Goal: Book appointment/travel/reservation

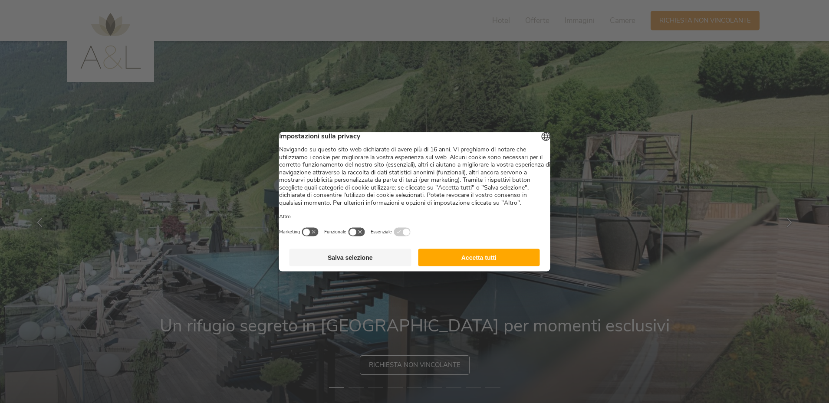
click at [475, 259] on button "Accetta tutti" at bounding box center [479, 257] width 122 height 17
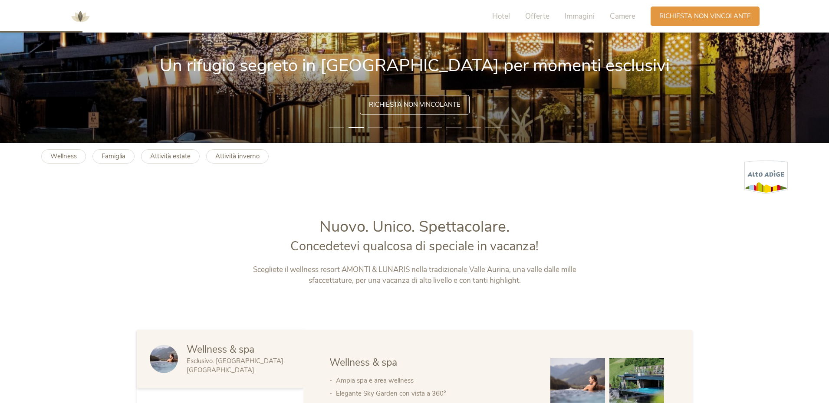
scroll to position [304, 0]
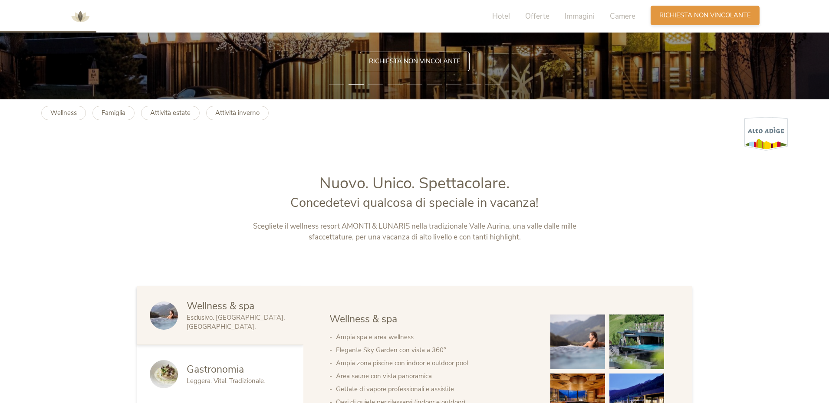
click at [672, 19] on span "Richiesta non vincolante" at bounding box center [705, 15] width 92 height 9
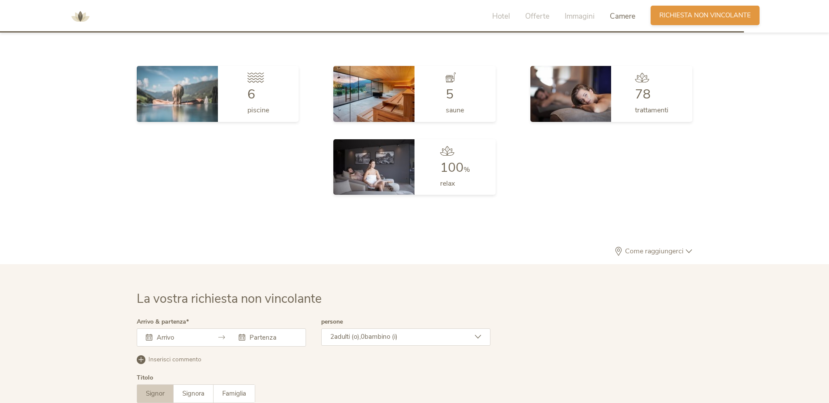
scroll to position [2614, 0]
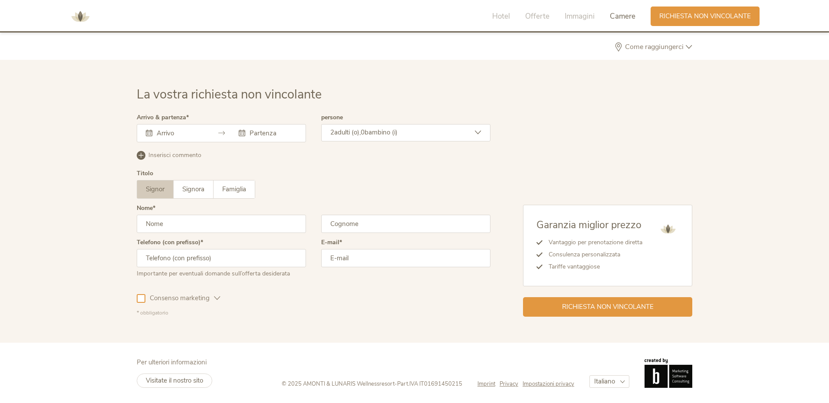
click at [181, 132] on input "text" at bounding box center [178, 133] width 49 height 9
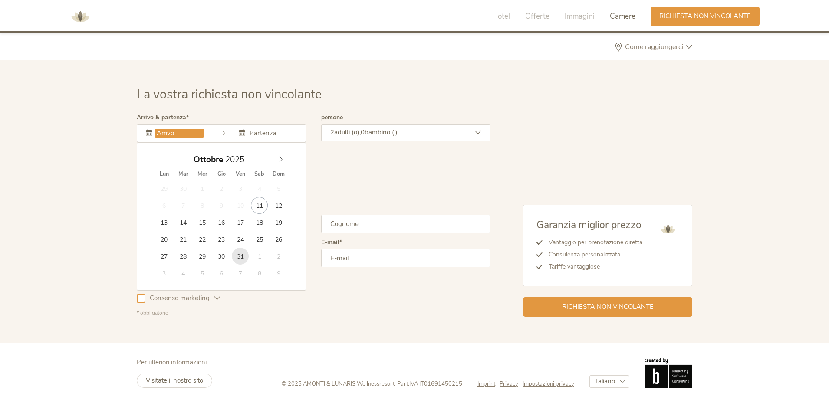
type input "31.10.2025"
type input "02.11.2025"
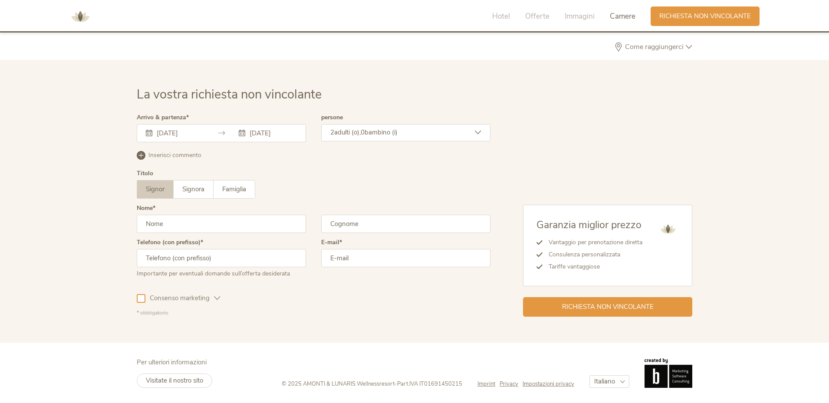
click at [203, 219] on input "text" at bounding box center [221, 224] width 169 height 18
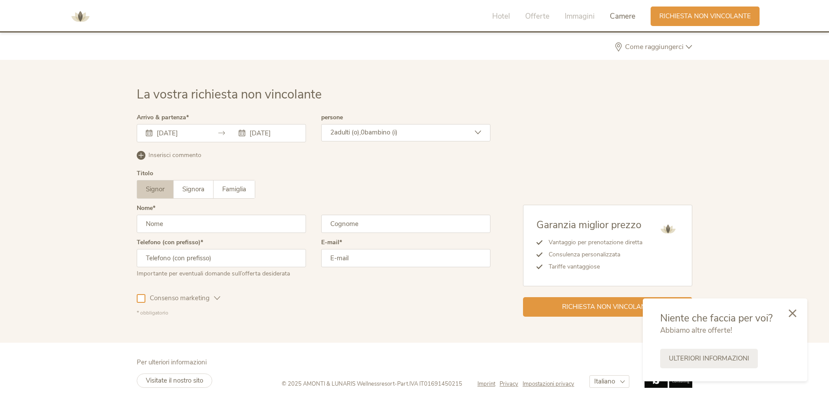
type input "ANTONIO"
type input "MAZZONI"
type input "3358401180"
type input "antonio.mazzoni7@gmail.com"
click at [144, 300] on div at bounding box center [141, 298] width 9 height 9
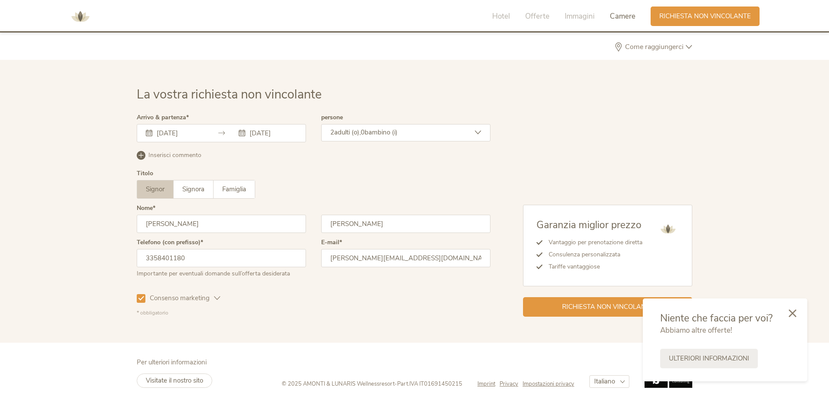
click at [216, 297] on icon at bounding box center [217, 298] width 7 height 7
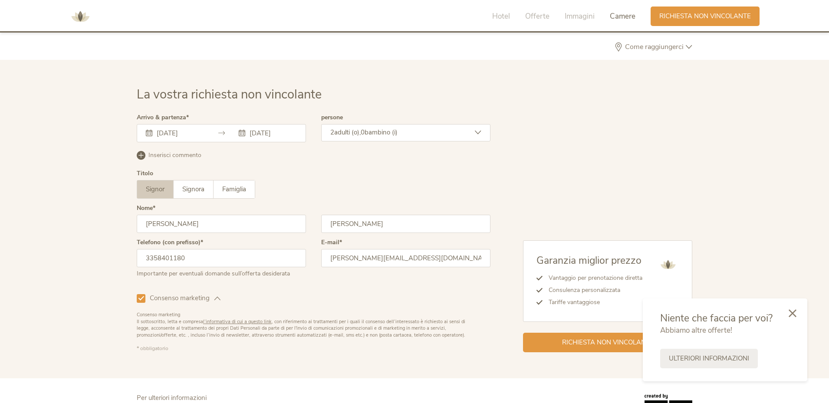
click at [140, 298] on icon at bounding box center [141, 298] width 6 height 6
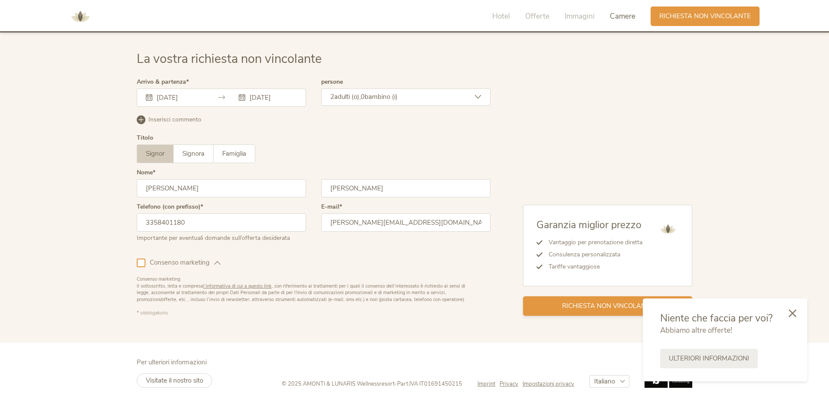
click at [586, 306] on span "Richiesta non vincolante" at bounding box center [608, 306] width 92 height 9
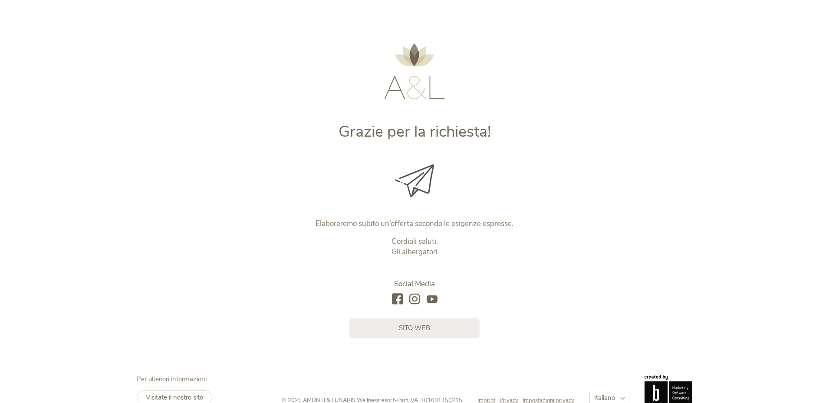
click at [404, 90] on img at bounding box center [414, 71] width 61 height 56
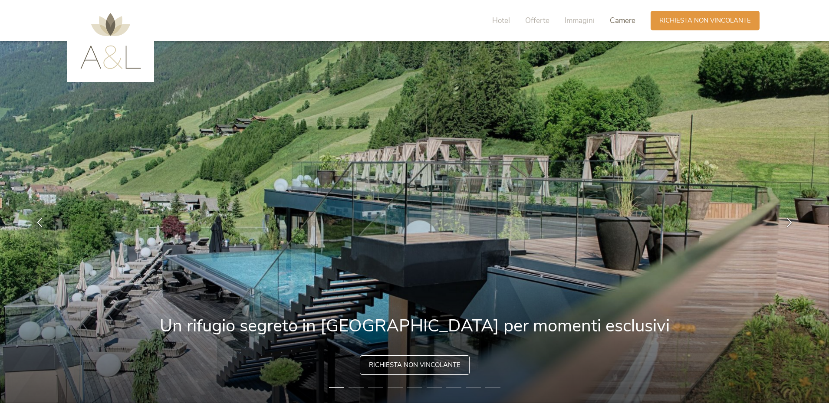
click at [626, 20] on span "Camere" at bounding box center [623, 21] width 26 height 10
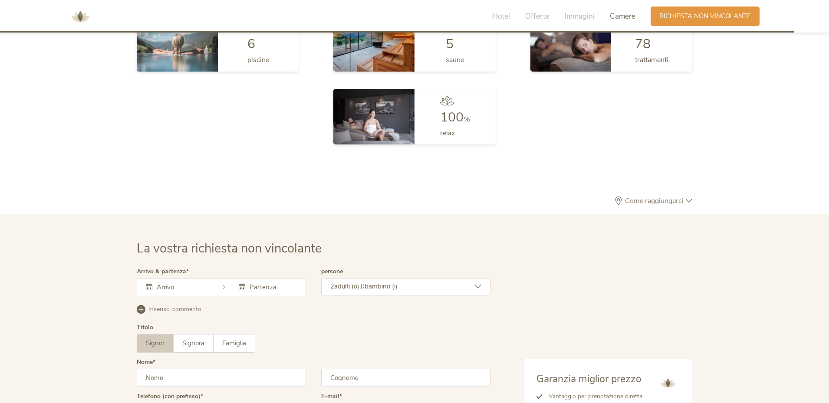
scroll to position [2503, 0]
